Goal: Information Seeking & Learning: Learn about a topic

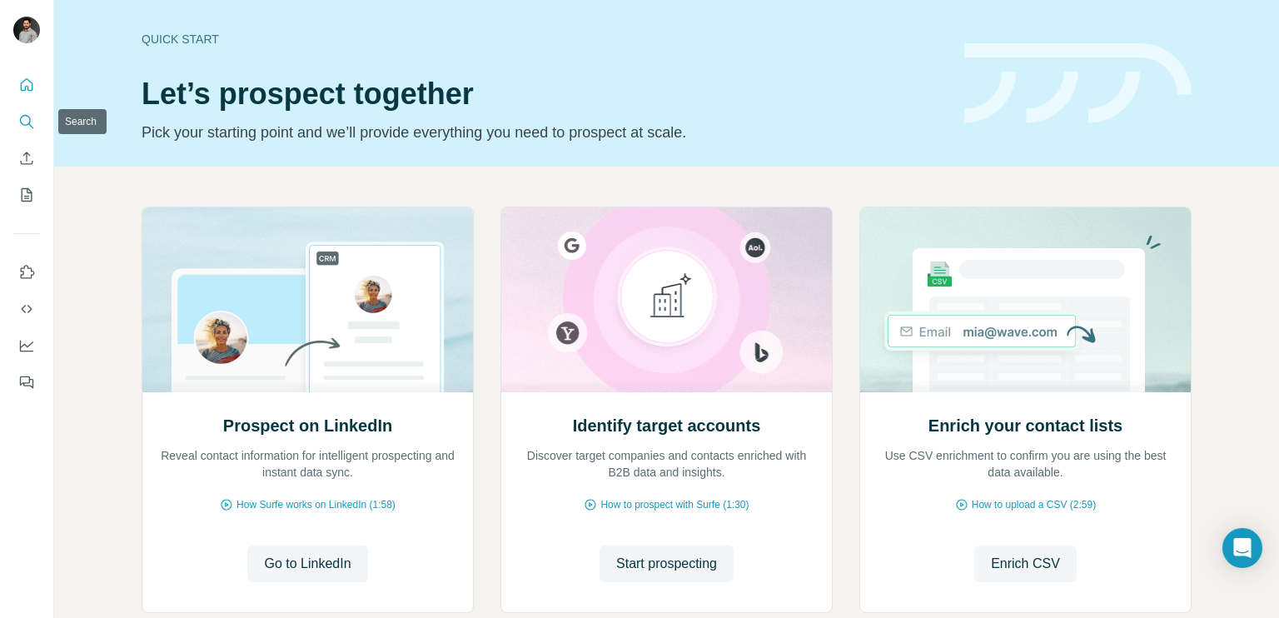
click at [31, 113] on icon "Search" at bounding box center [26, 121] width 17 height 17
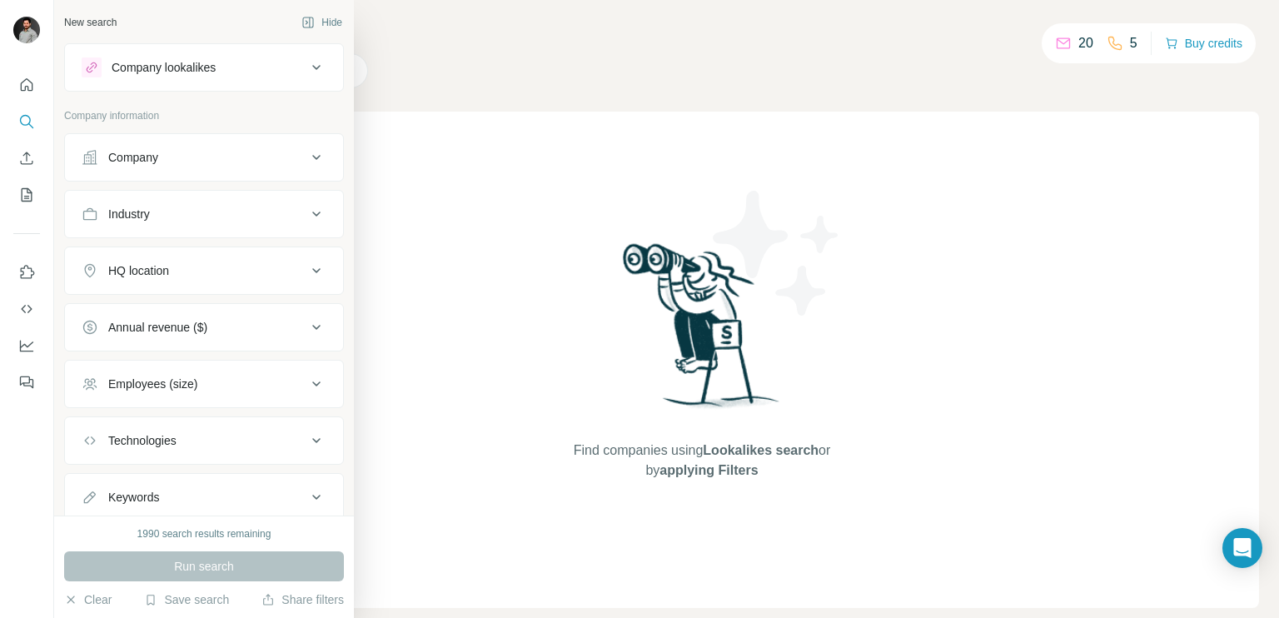
click at [147, 67] on div "Company lookalikes" at bounding box center [164, 67] width 104 height 17
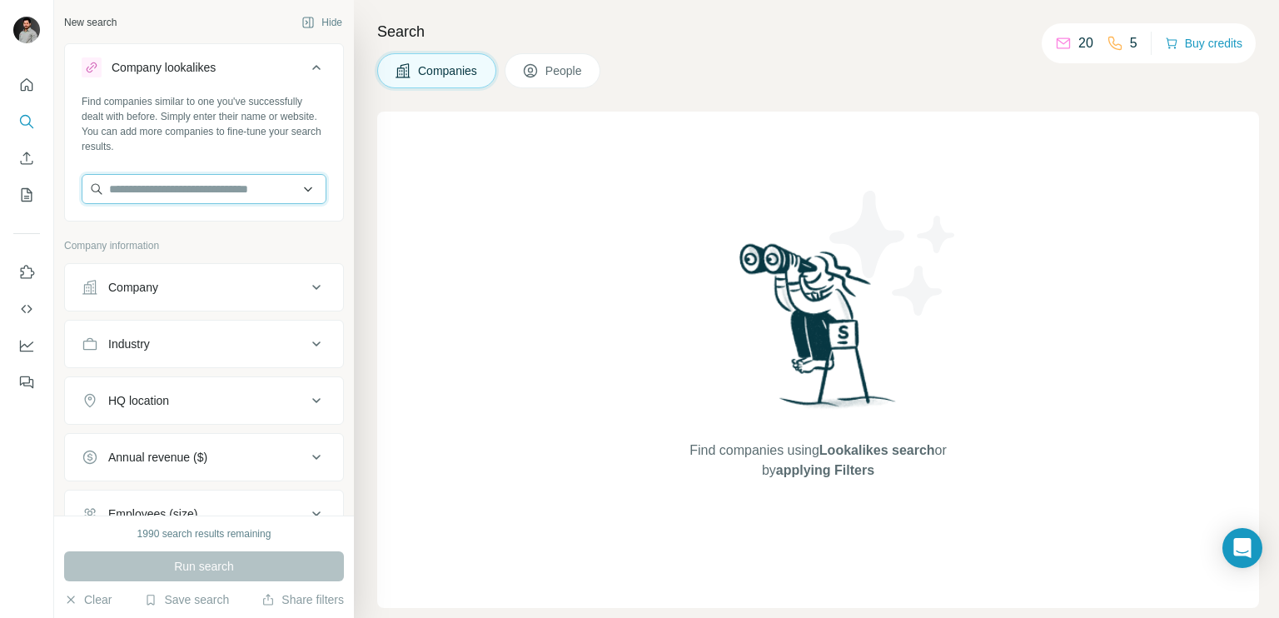
click at [154, 187] on input "text" at bounding box center [204, 189] width 245 height 30
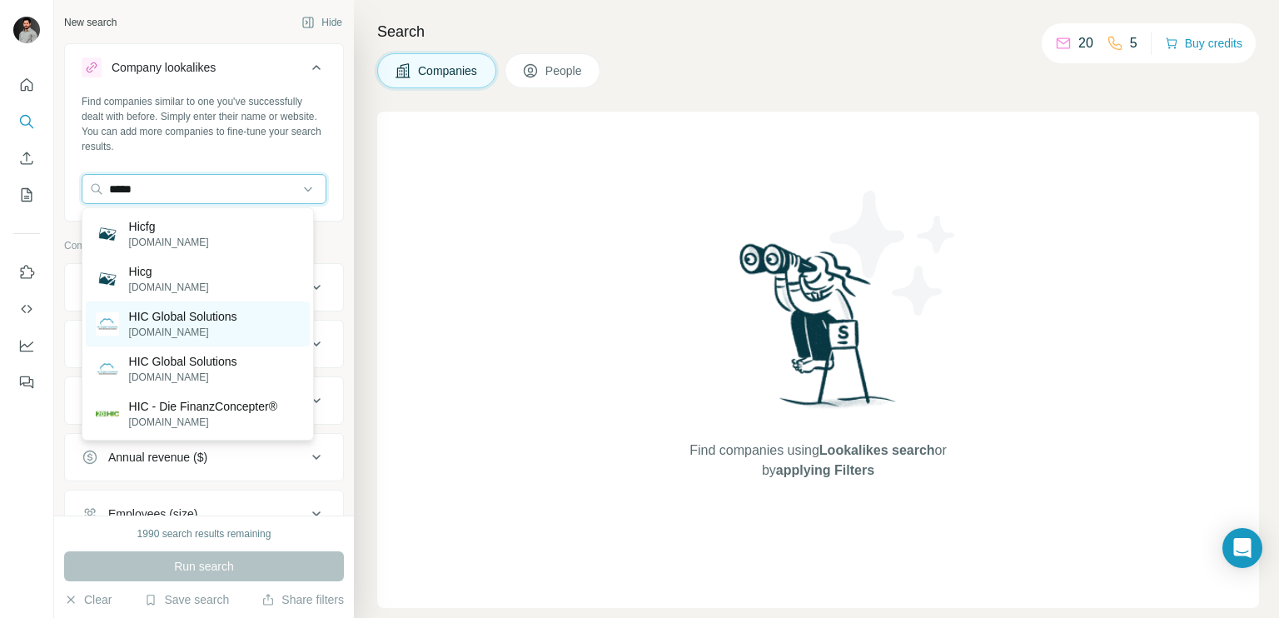
type input "*****"
click at [180, 336] on p "[DOMAIN_NAME]" at bounding box center [183, 332] width 108 height 15
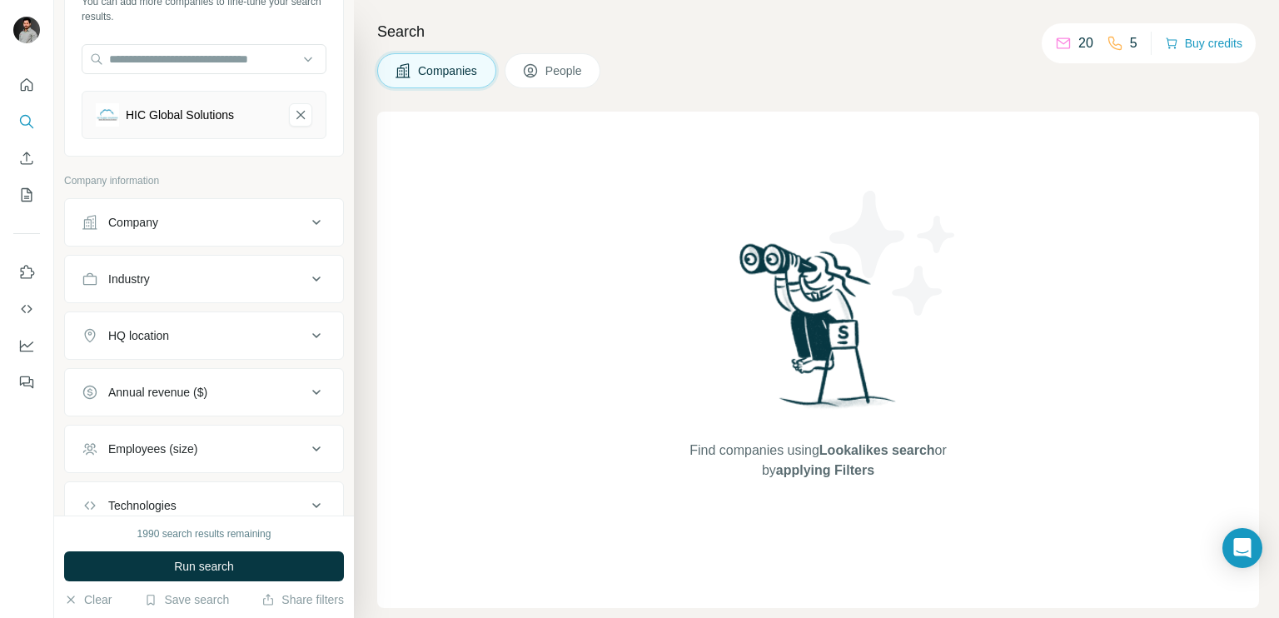
scroll to position [130, 0]
click at [227, 340] on div "HQ location" at bounding box center [194, 335] width 225 height 17
click at [199, 362] on input "text" at bounding box center [204, 377] width 245 height 30
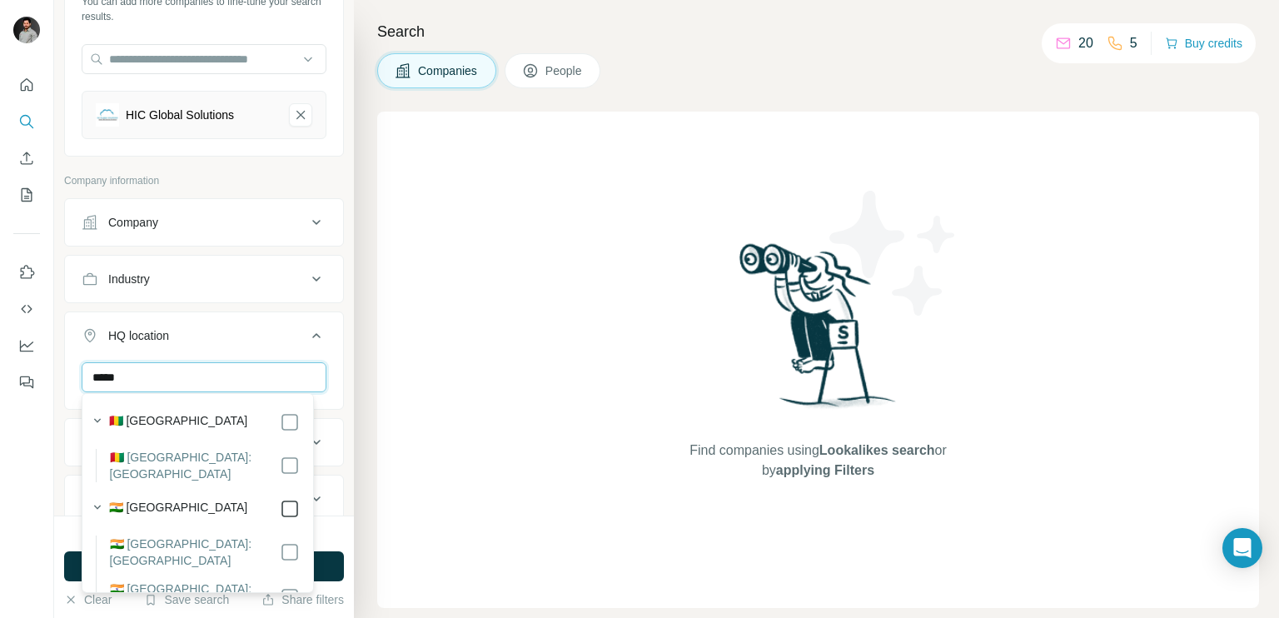
type input "*****"
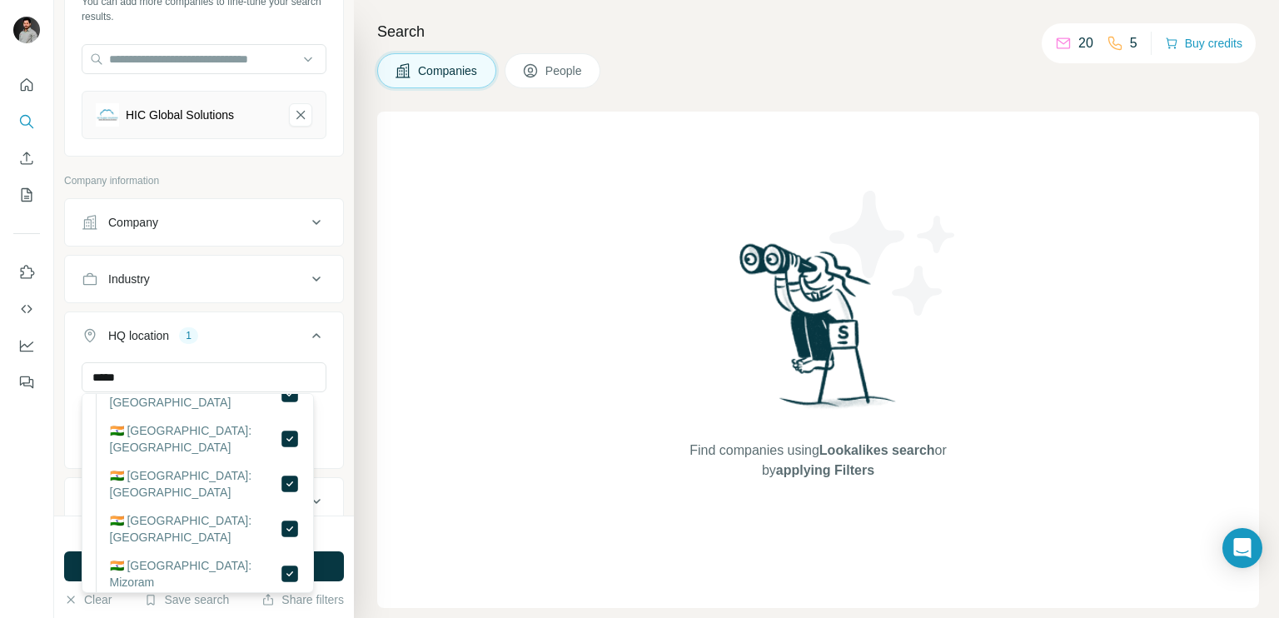
scroll to position [1063, 0]
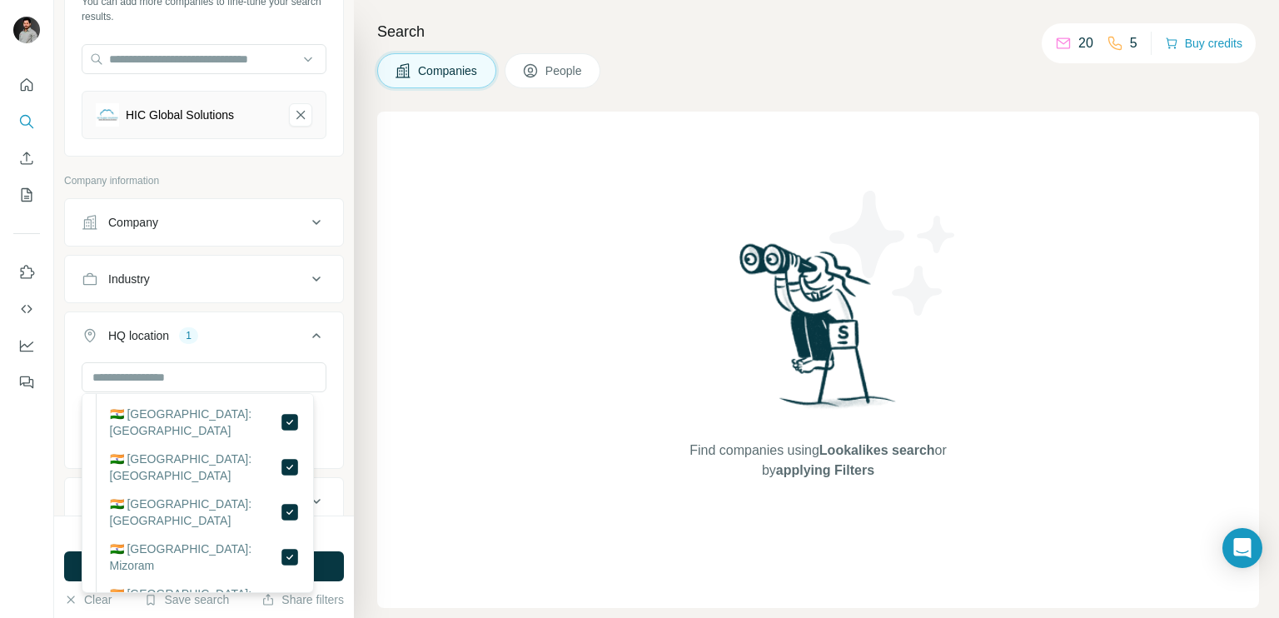
click at [306, 331] on icon at bounding box center [316, 336] width 20 height 20
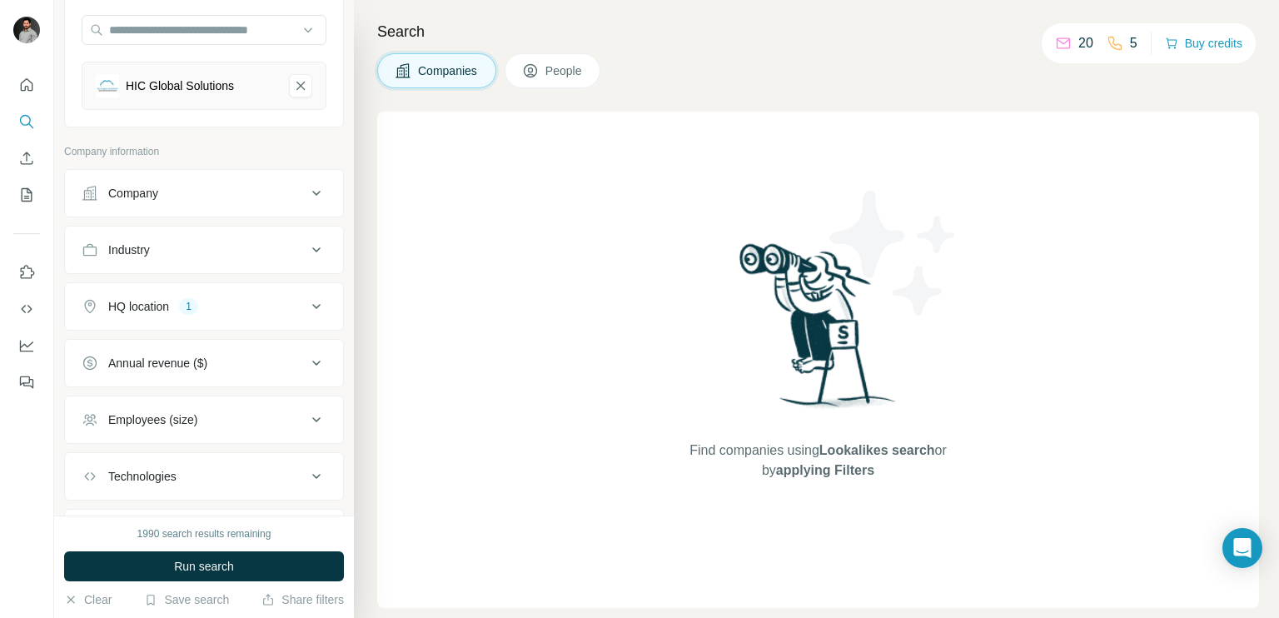
scroll to position [160, 0]
click at [203, 411] on div "Employees (size)" at bounding box center [194, 419] width 225 height 17
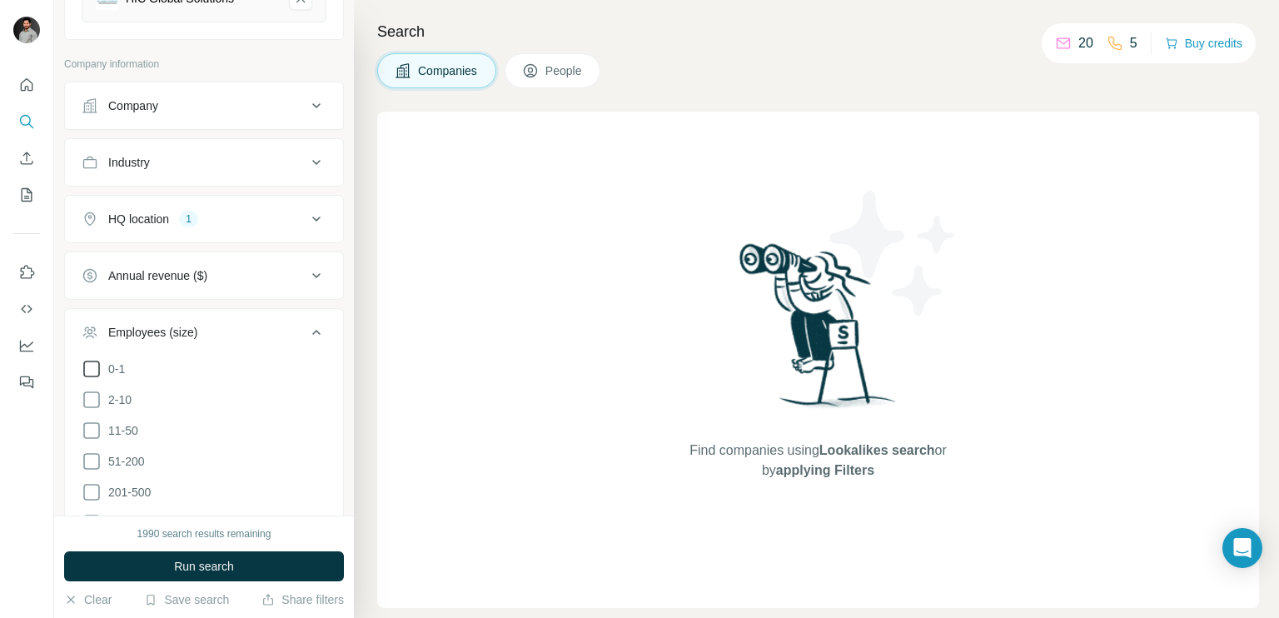
scroll to position [247, 0]
click at [96, 426] on icon at bounding box center [92, 431] width 20 height 20
click at [90, 460] on icon at bounding box center [92, 461] width 20 height 20
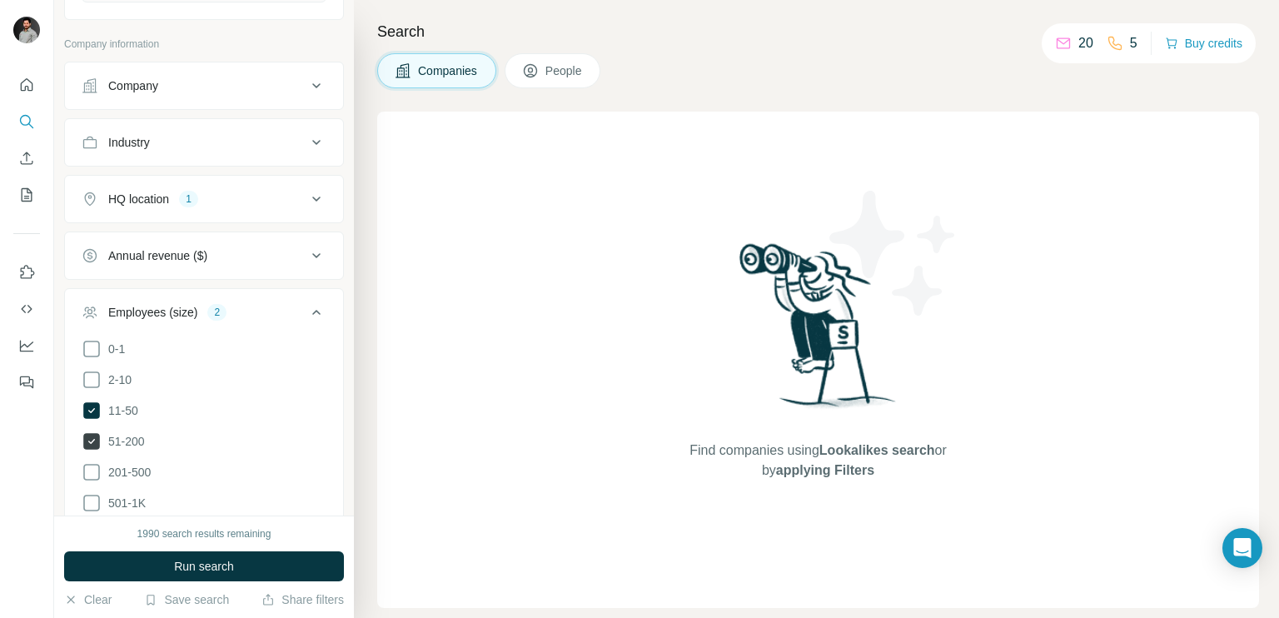
scroll to position [267, 0]
click at [92, 463] on icon at bounding box center [92, 472] width 20 height 20
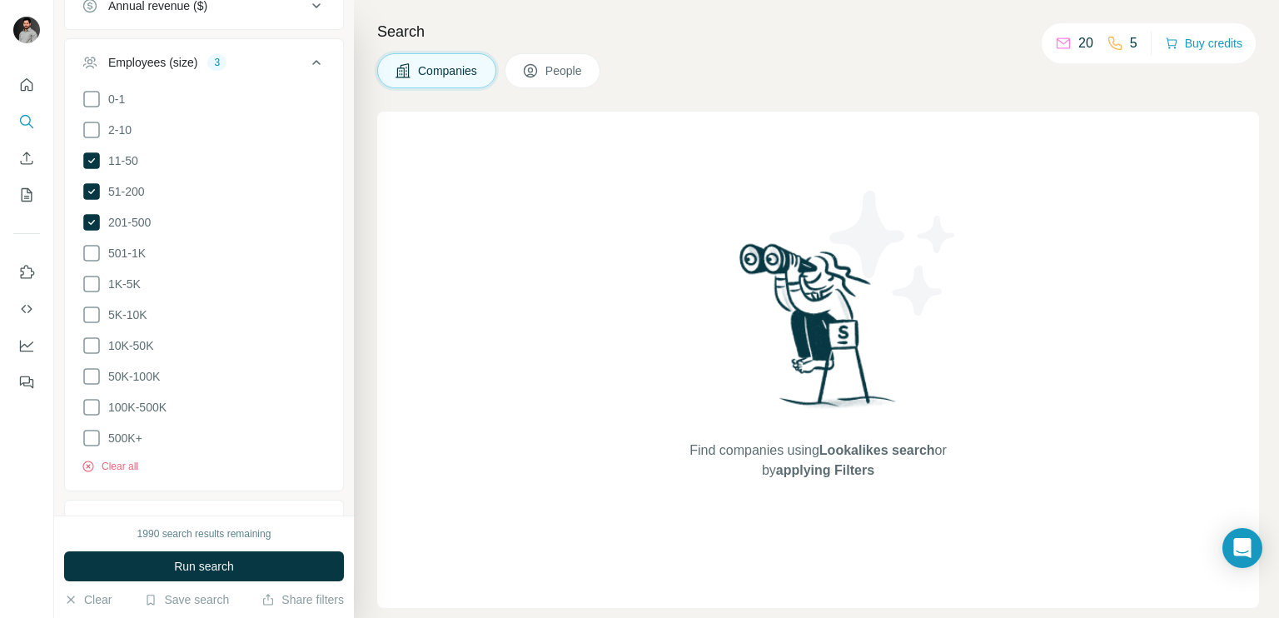
scroll to position [646, 0]
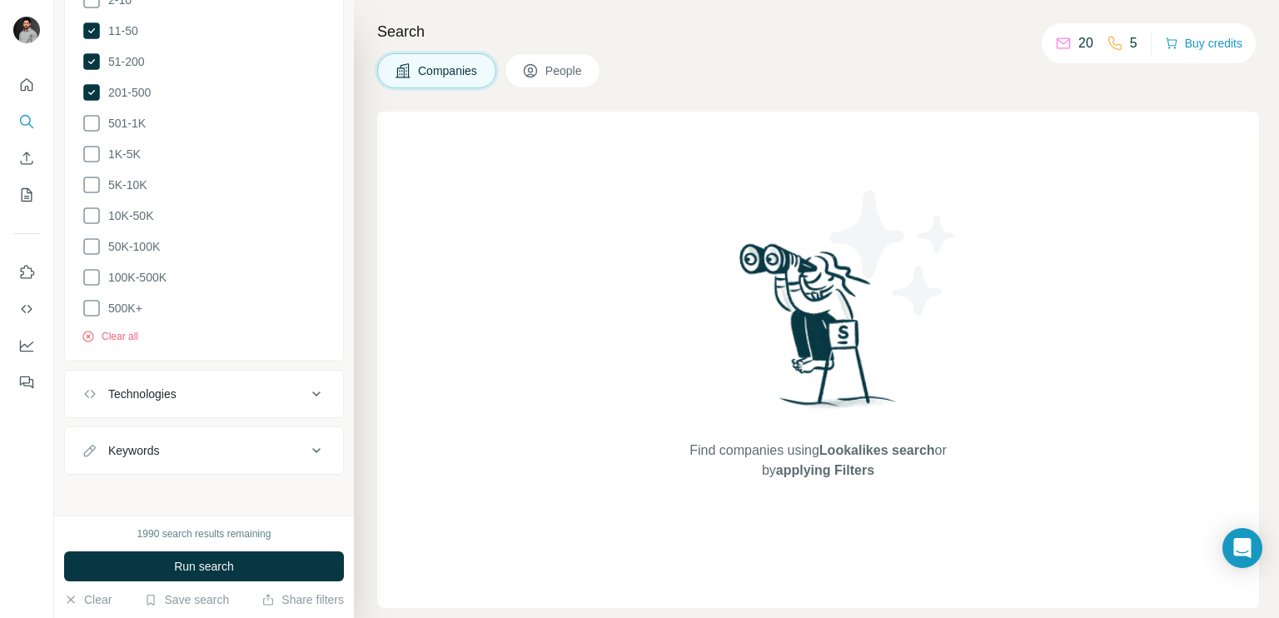
click at [253, 392] on div "Technologies" at bounding box center [194, 394] width 225 height 17
click at [177, 433] on input "text" at bounding box center [204, 436] width 245 height 30
click at [306, 395] on icon at bounding box center [316, 394] width 20 height 20
click at [244, 556] on button "Run search" at bounding box center [204, 566] width 280 height 30
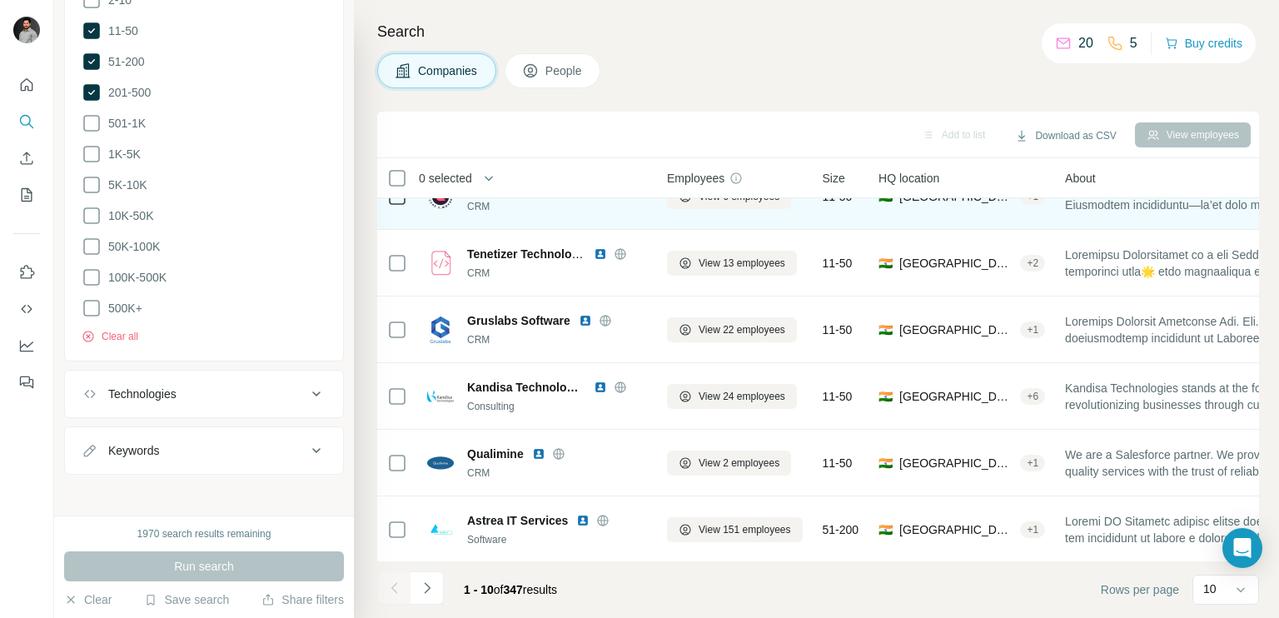
scroll to position [311, 0]
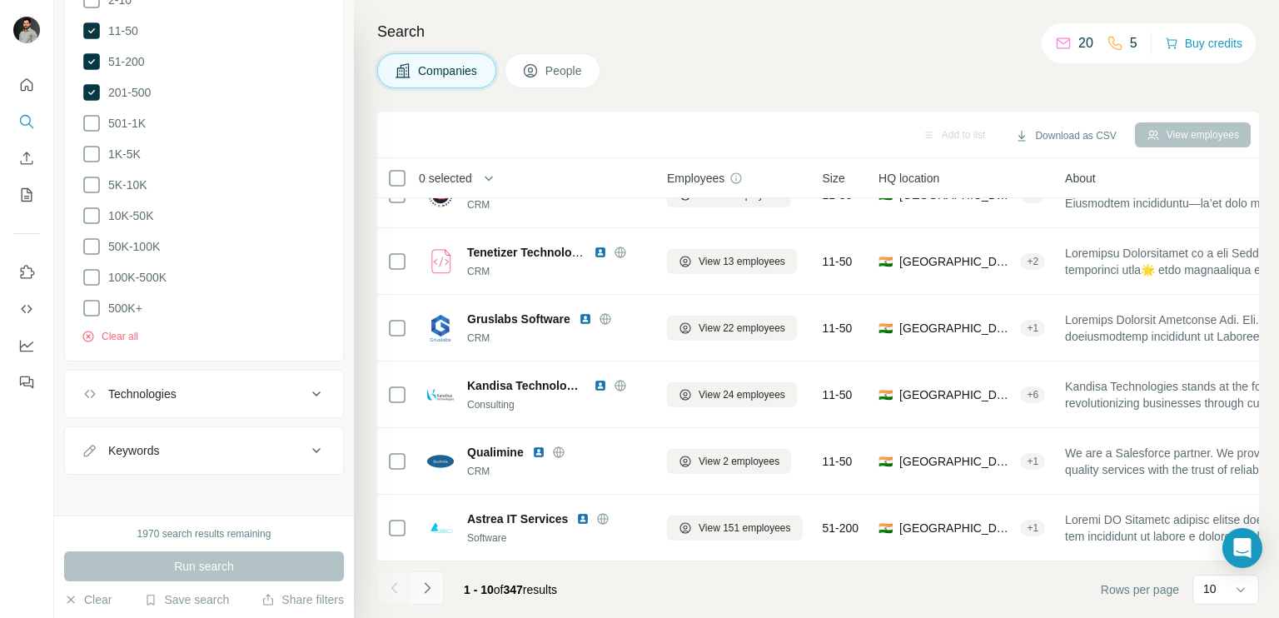
click at [429, 590] on icon "Navigate to next page" at bounding box center [427, 588] width 17 height 17
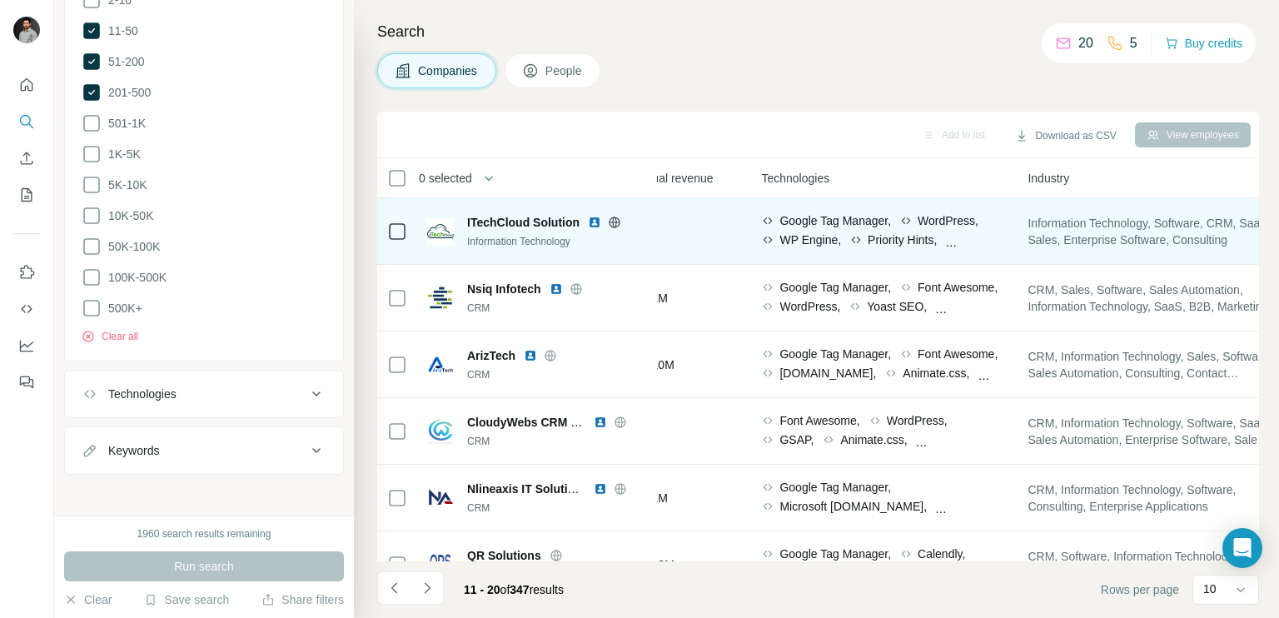
scroll to position [0, 830]
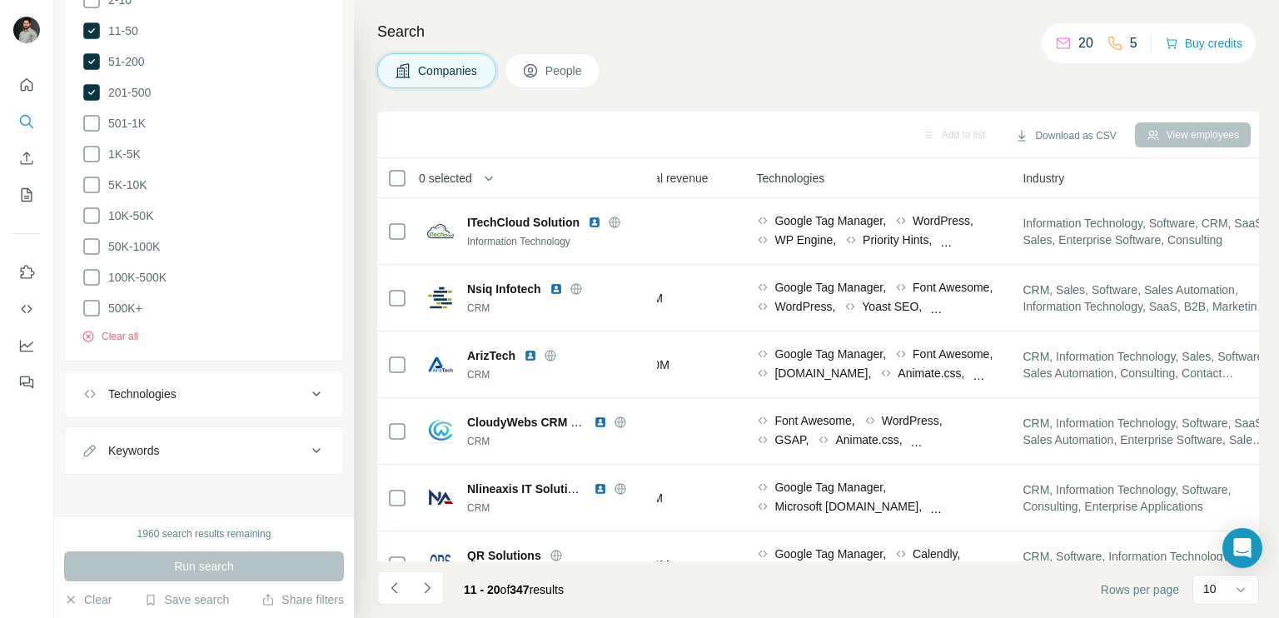
click at [223, 399] on button "Technologies" at bounding box center [204, 394] width 278 height 40
click at [182, 433] on input "text" at bounding box center [204, 436] width 245 height 30
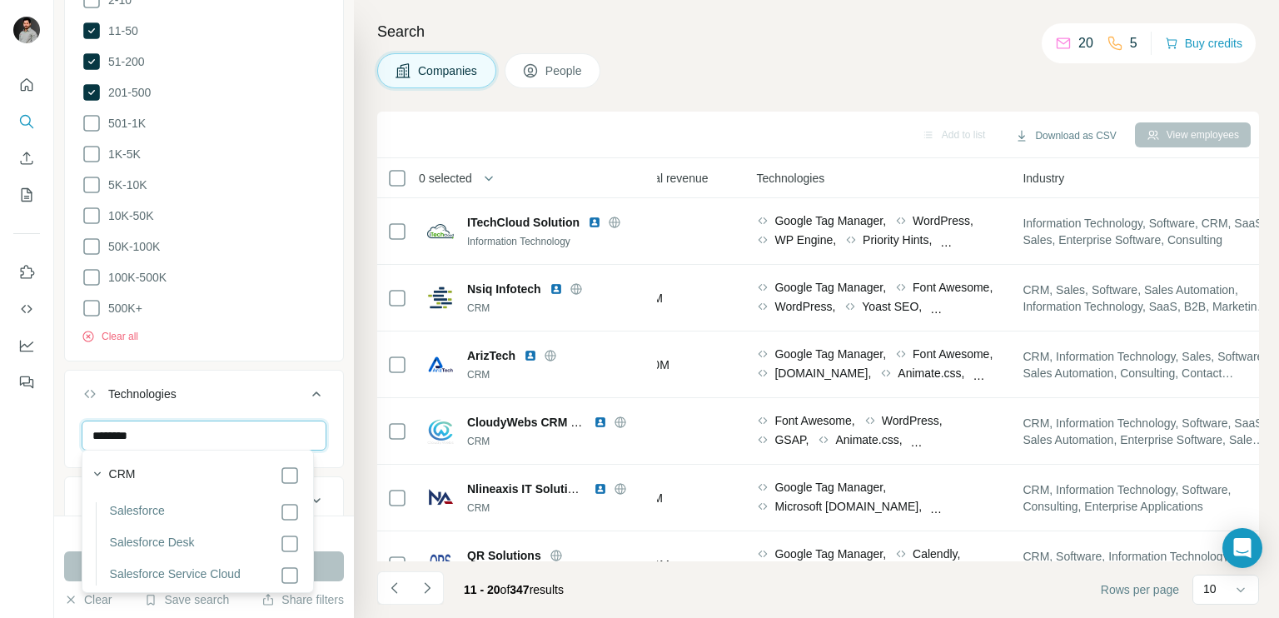
scroll to position [400, 0]
type input "********"
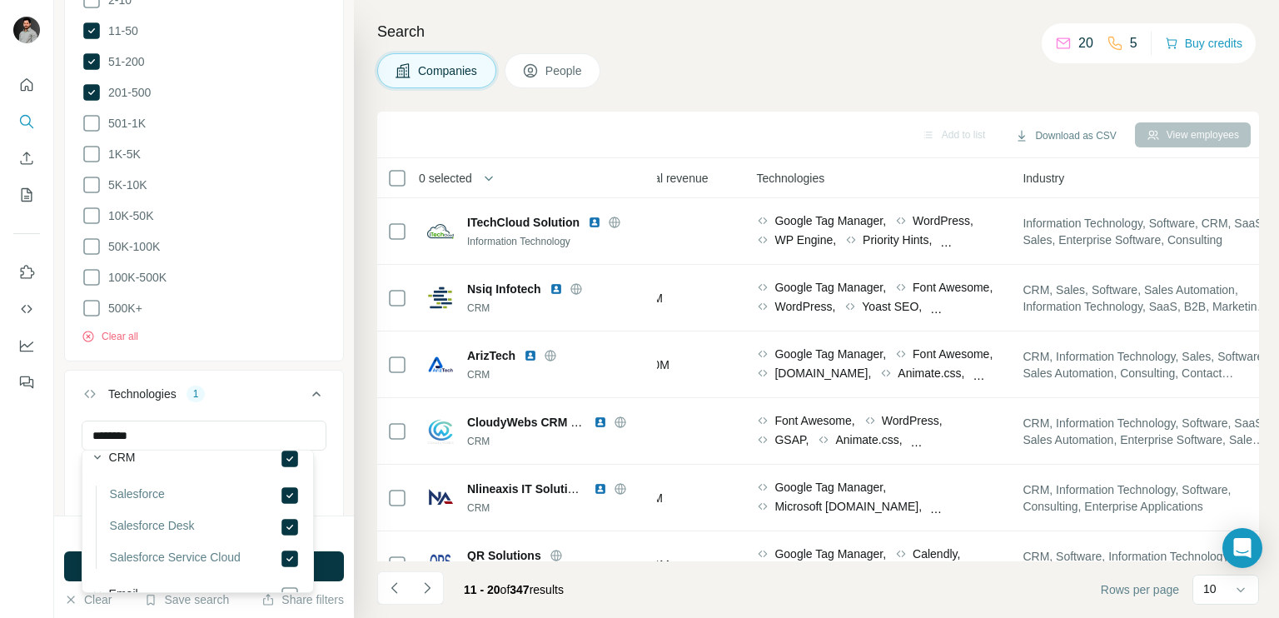
click at [299, 402] on button "Technologies 1" at bounding box center [204, 397] width 278 height 47
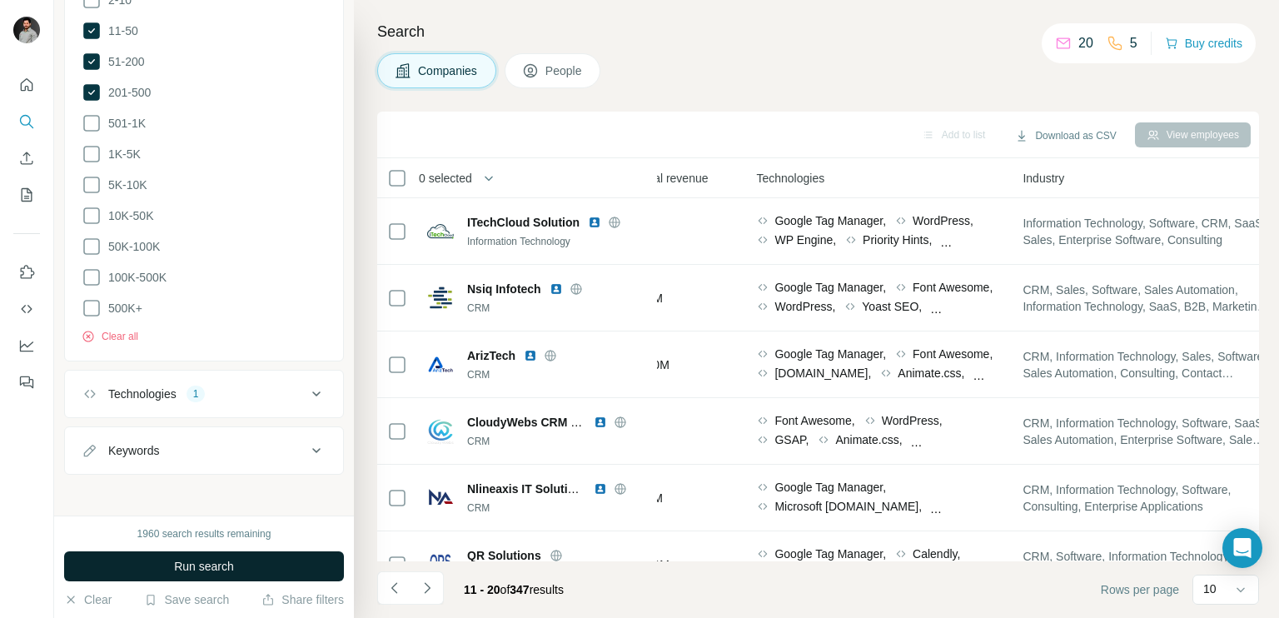
click at [218, 566] on span "Run search" at bounding box center [204, 566] width 60 height 17
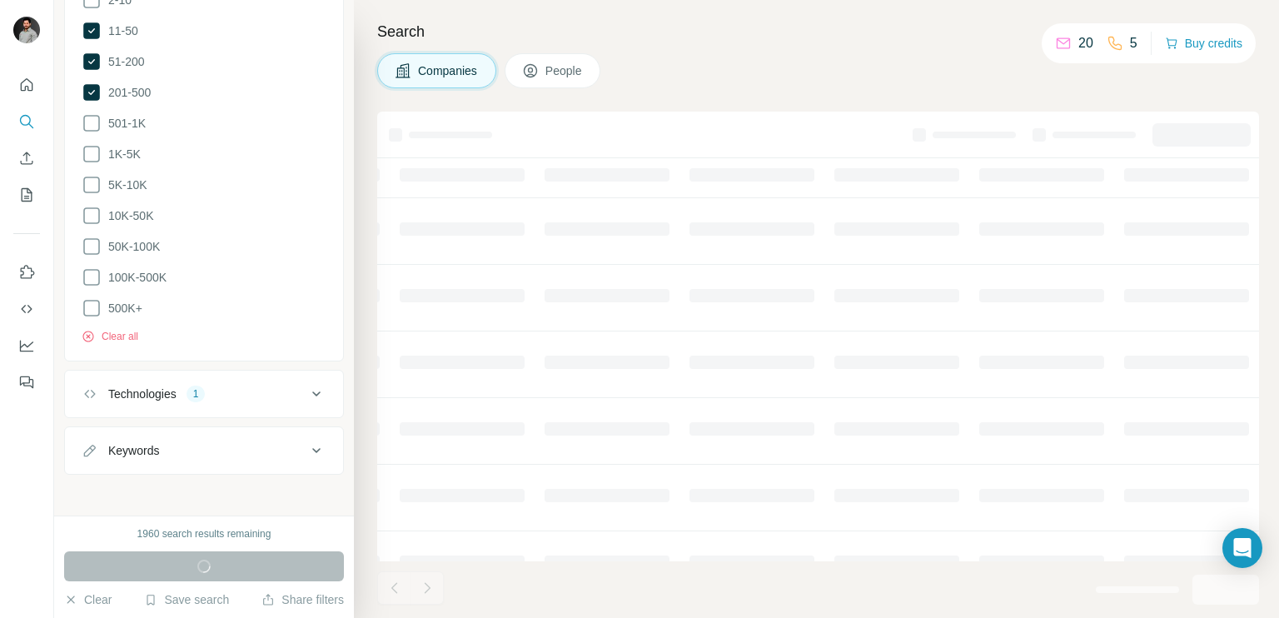
scroll to position [0, 710]
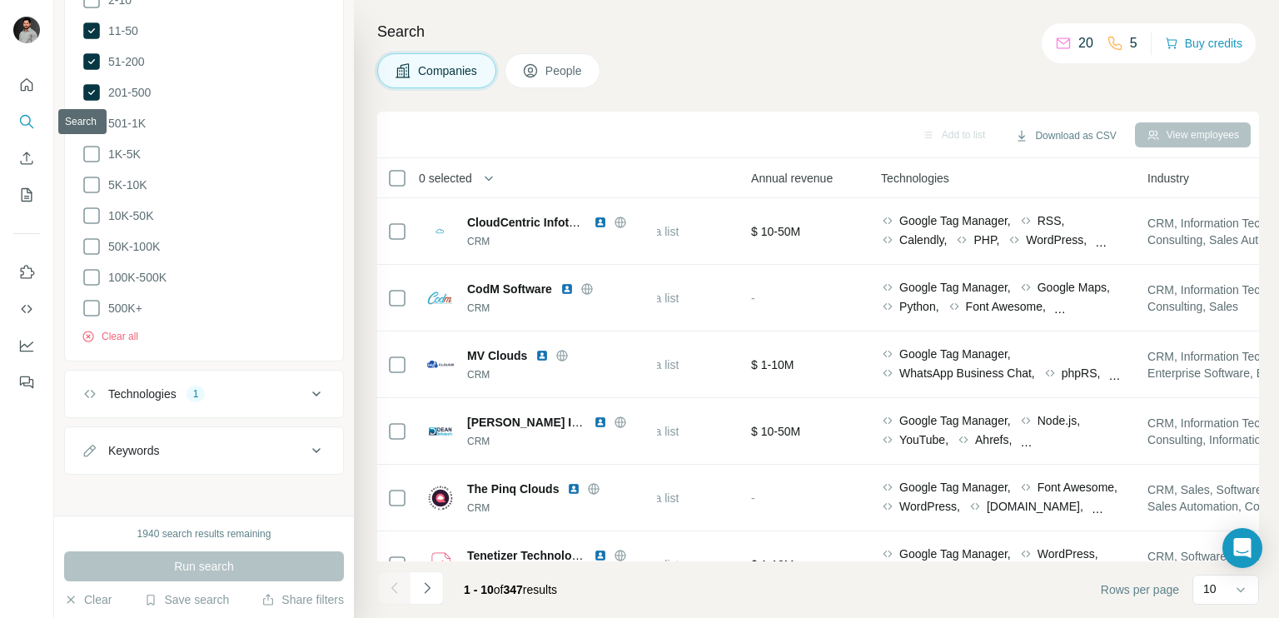
click at [23, 117] on icon "Search" at bounding box center [26, 121] width 17 height 17
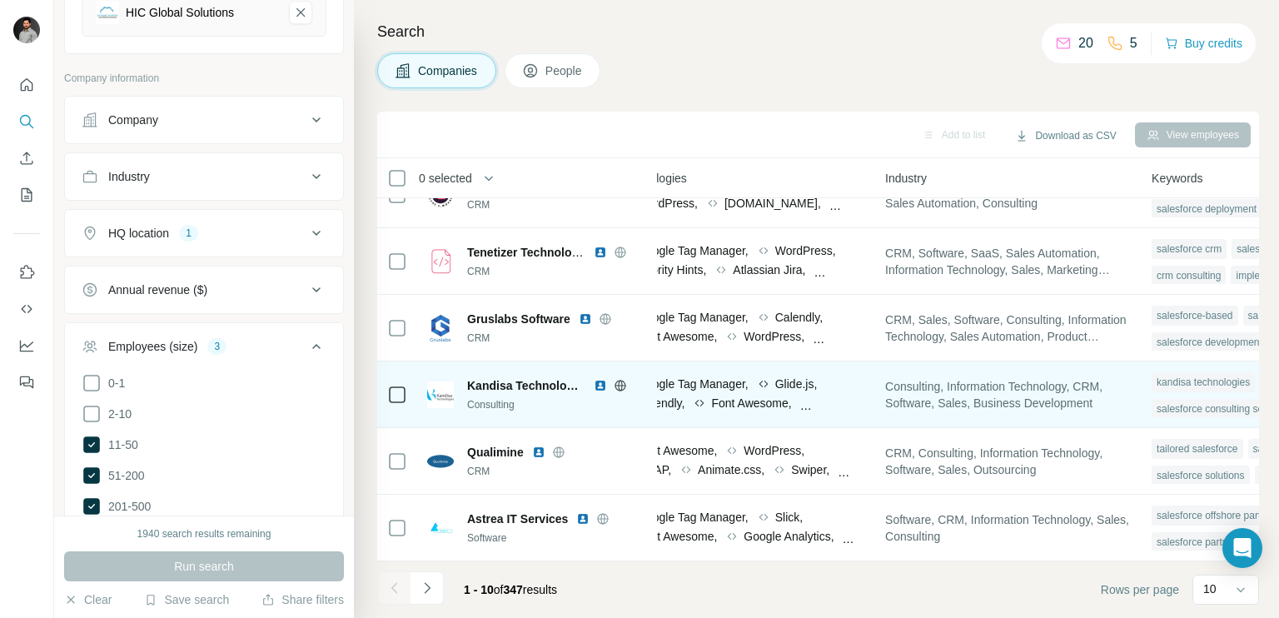
scroll to position [311, 973]
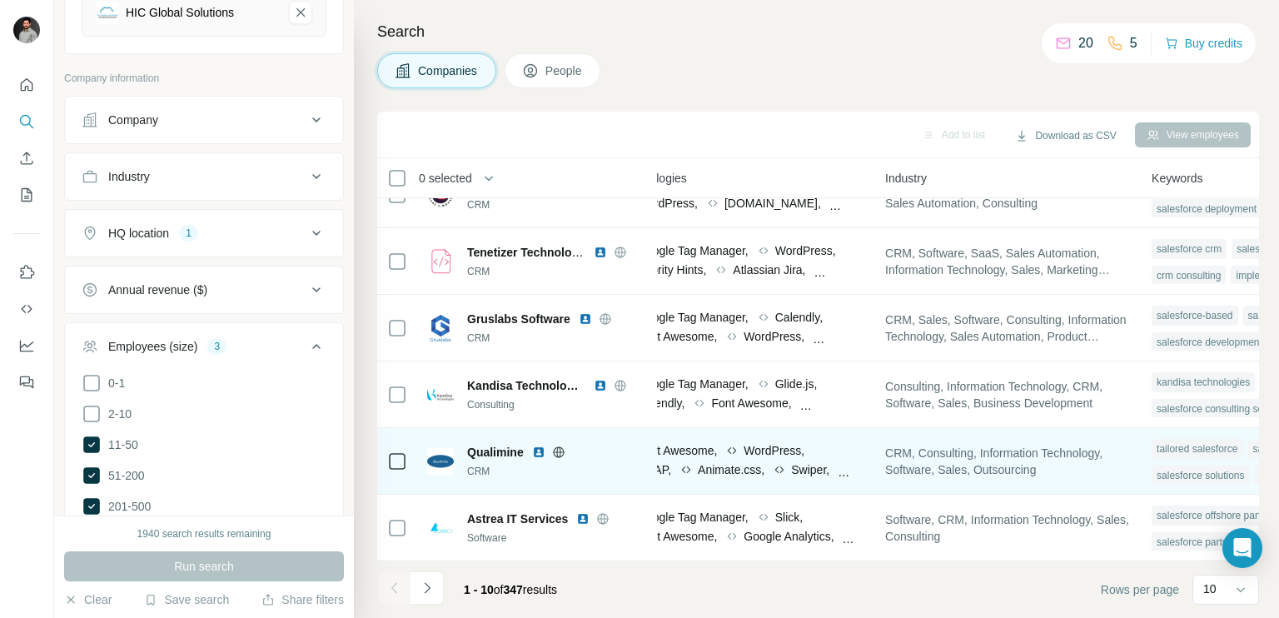
click at [561, 446] on icon at bounding box center [558, 452] width 13 height 13
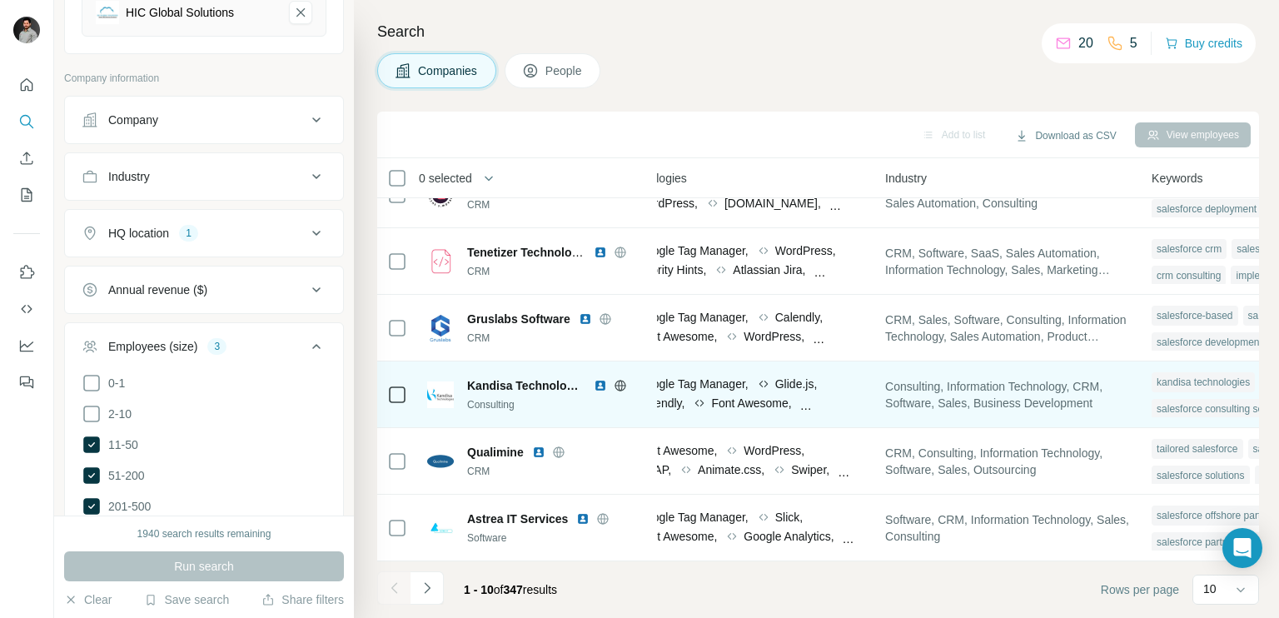
click at [617, 385] on icon at bounding box center [620, 385] width 11 height 1
